Goal: Check status: Check status

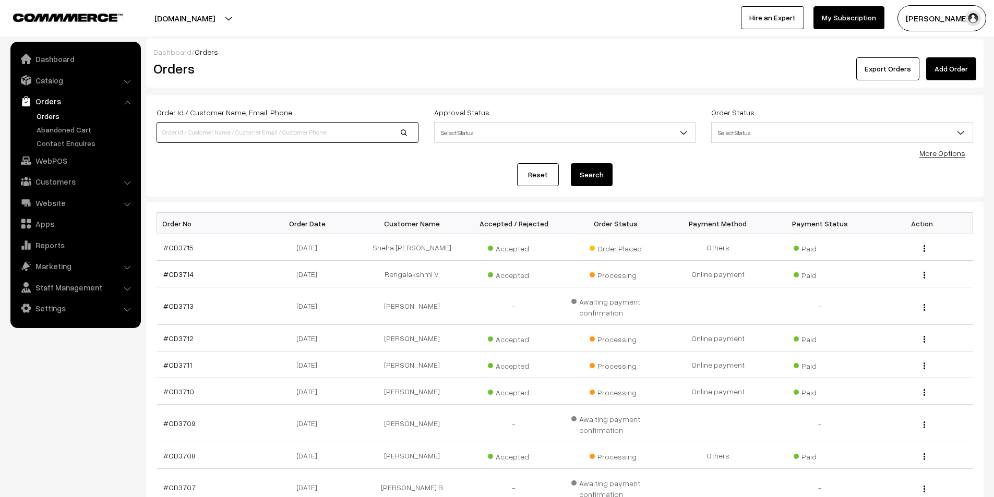
click at [294, 140] on input at bounding box center [288, 132] width 262 height 21
type input "od3660"
click at [571, 163] on button "Search" at bounding box center [592, 174] width 42 height 23
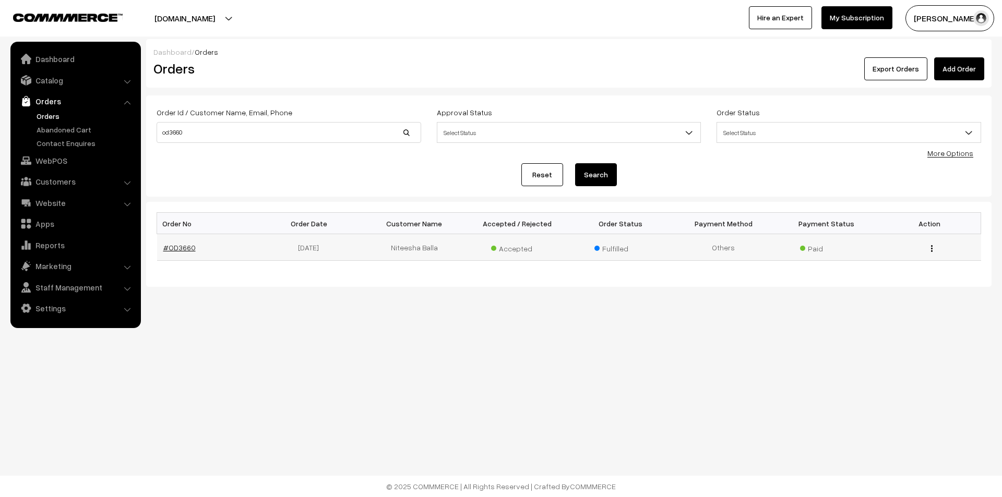
click at [188, 250] on link "#OD3660" at bounding box center [179, 247] width 32 height 9
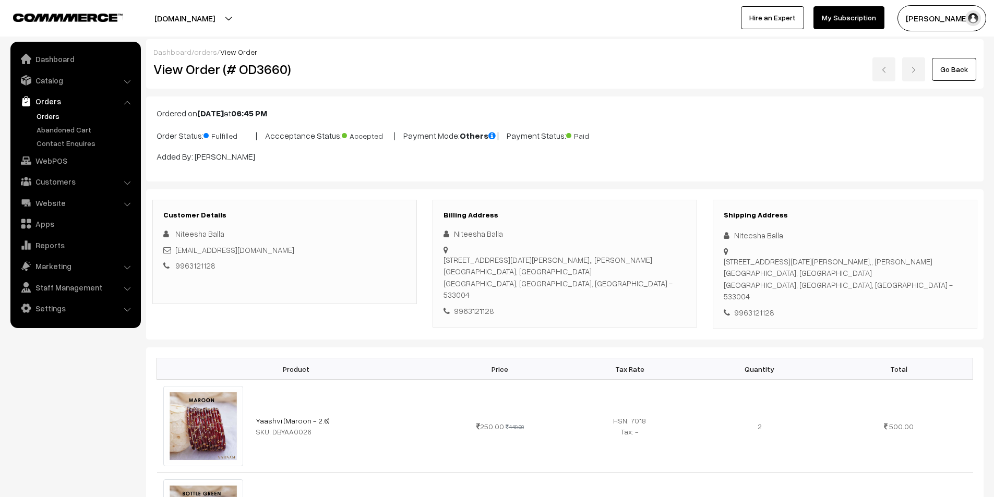
drag, startPoint x: 214, startPoint y: 264, endPoint x: 176, endPoint y: 267, distance: 38.7
click at [176, 267] on div "9963121128" at bounding box center [284, 266] width 243 height 12
copy link "9963121128"
click at [62, 182] on link "Customers" at bounding box center [75, 181] width 124 height 19
click at [506, 277] on div "DNo. 9-8-54, 4th floor, D3, PK Karthikeya towers,, Kamala Devi Street, Gandhi N…" at bounding box center [565, 277] width 243 height 47
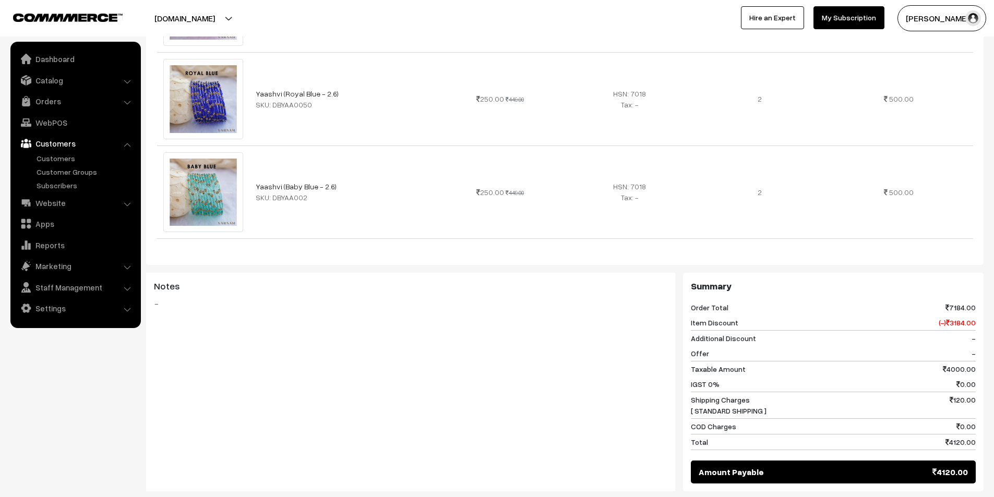
scroll to position [1096, 0]
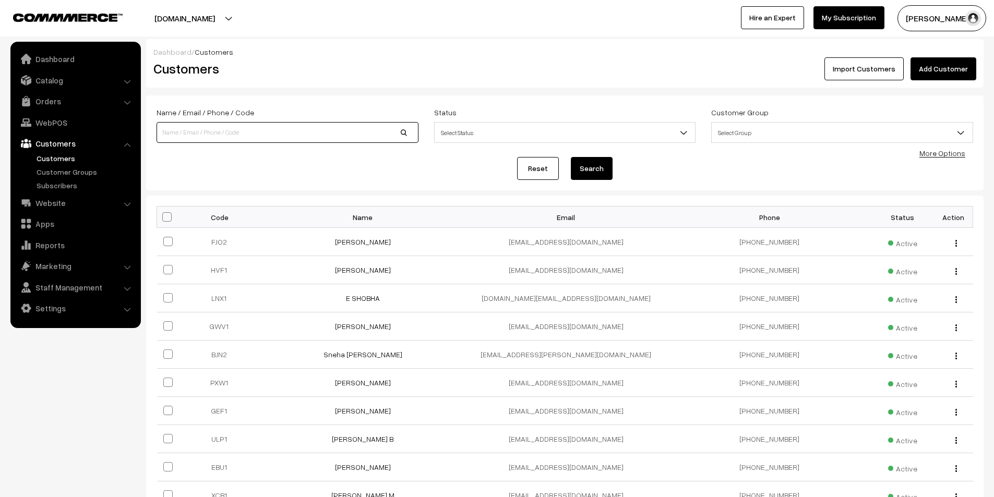
click at [219, 126] on input at bounding box center [288, 132] width 262 height 21
paste input "9963121128"
type input "9963121128"
click at [571, 157] on button "Search" at bounding box center [592, 168] width 42 height 23
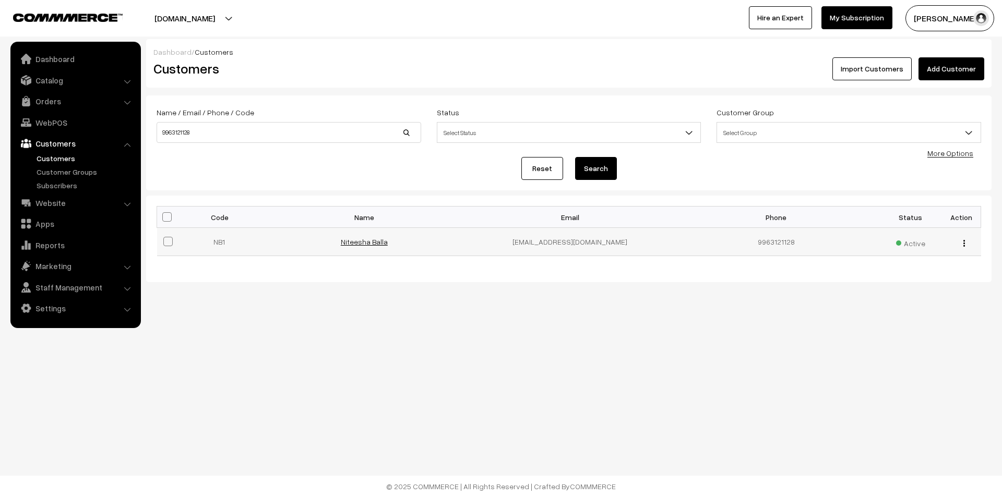
click at [363, 244] on link "Niteesha Balla" at bounding box center [364, 241] width 47 height 9
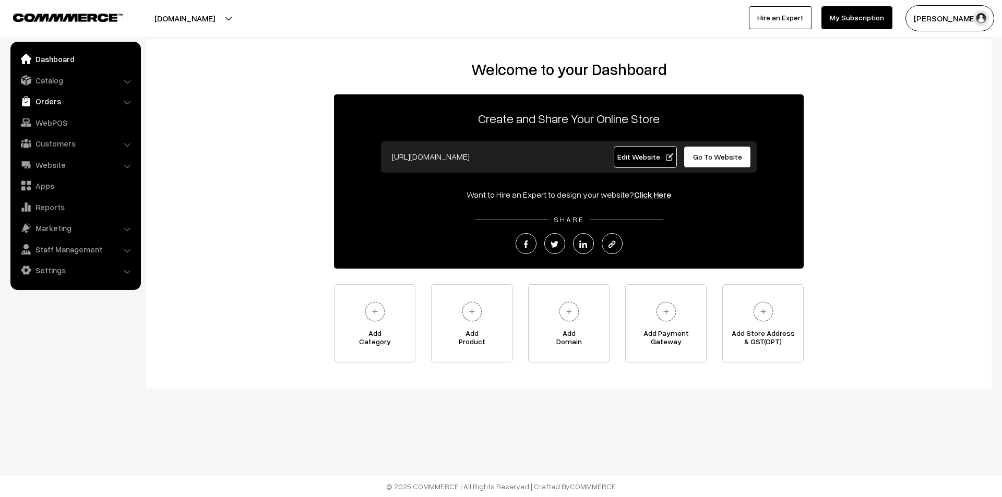
click at [46, 100] on link "Orders" at bounding box center [75, 101] width 124 height 19
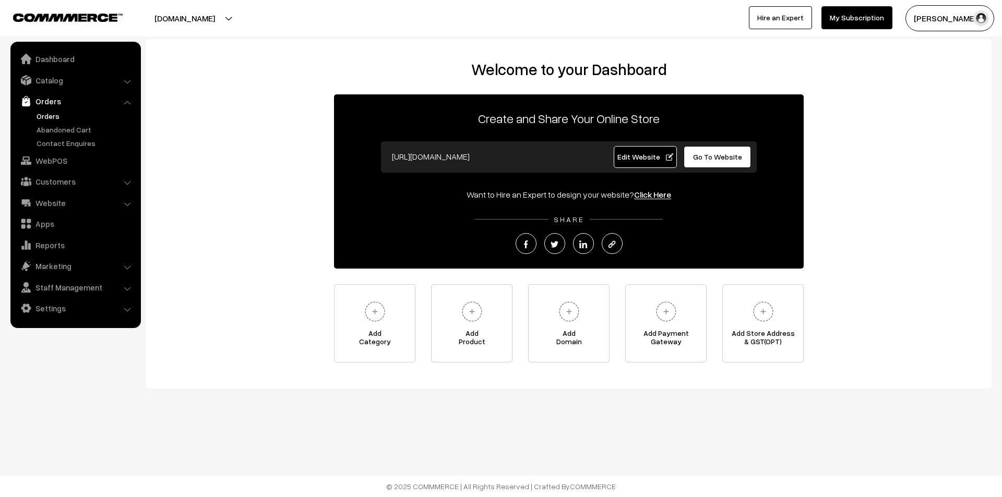
click at [46, 118] on link "Orders" at bounding box center [85, 116] width 103 height 11
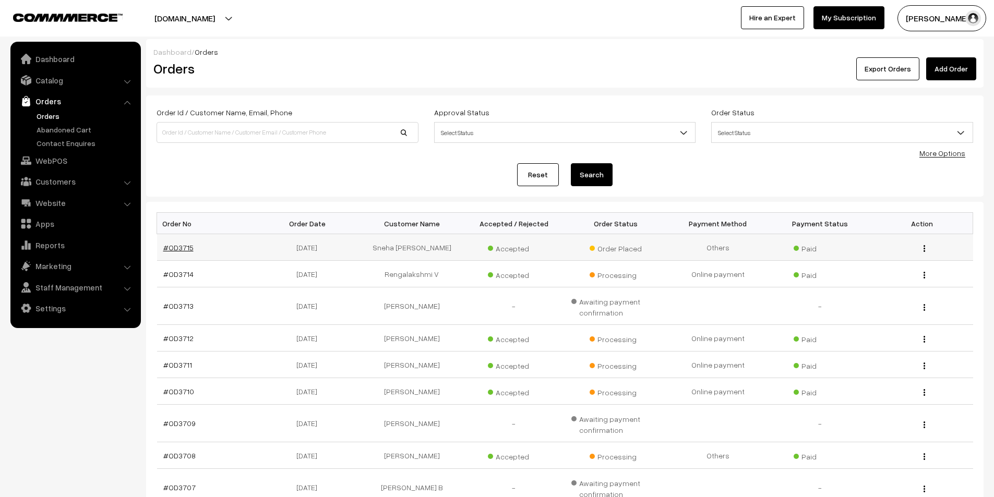
click at [175, 247] on link "#OD3715" at bounding box center [178, 247] width 30 height 9
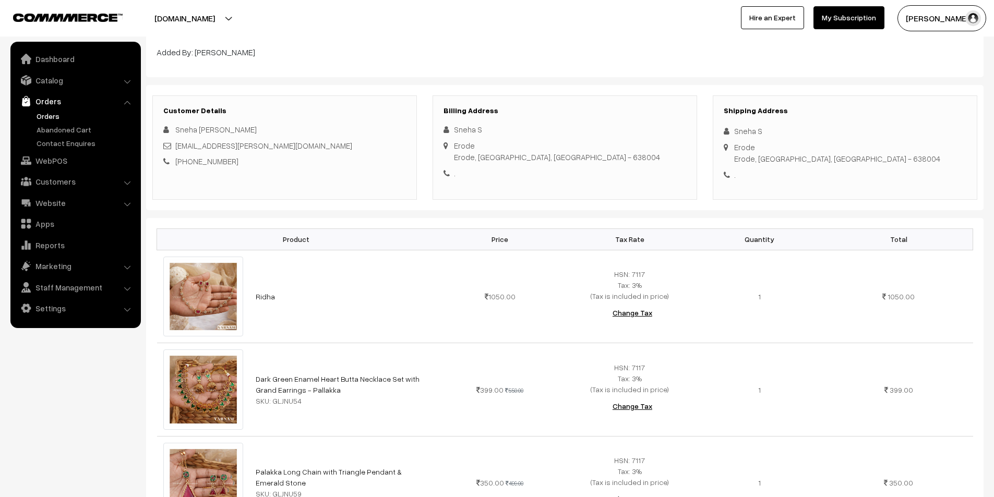
scroll to position [157, 0]
